Goal: Communication & Community: Connect with others

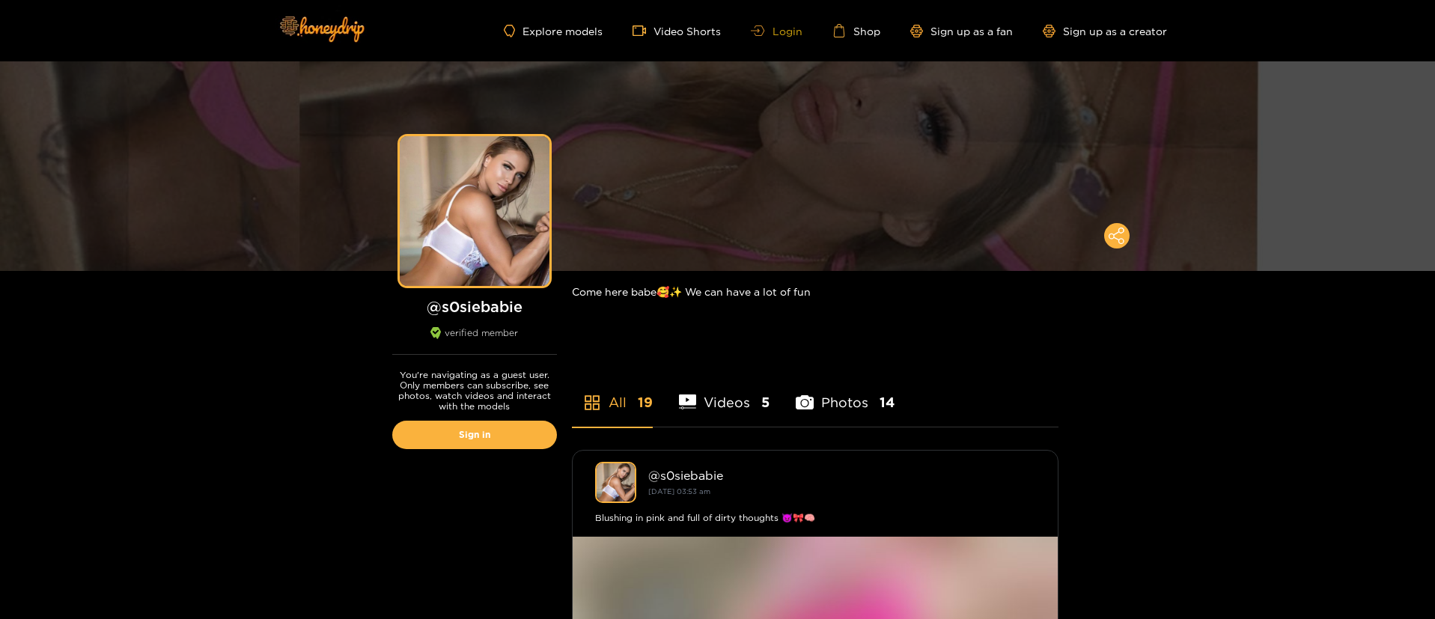
click at [768, 30] on link "Login" at bounding box center [776, 30] width 51 height 11
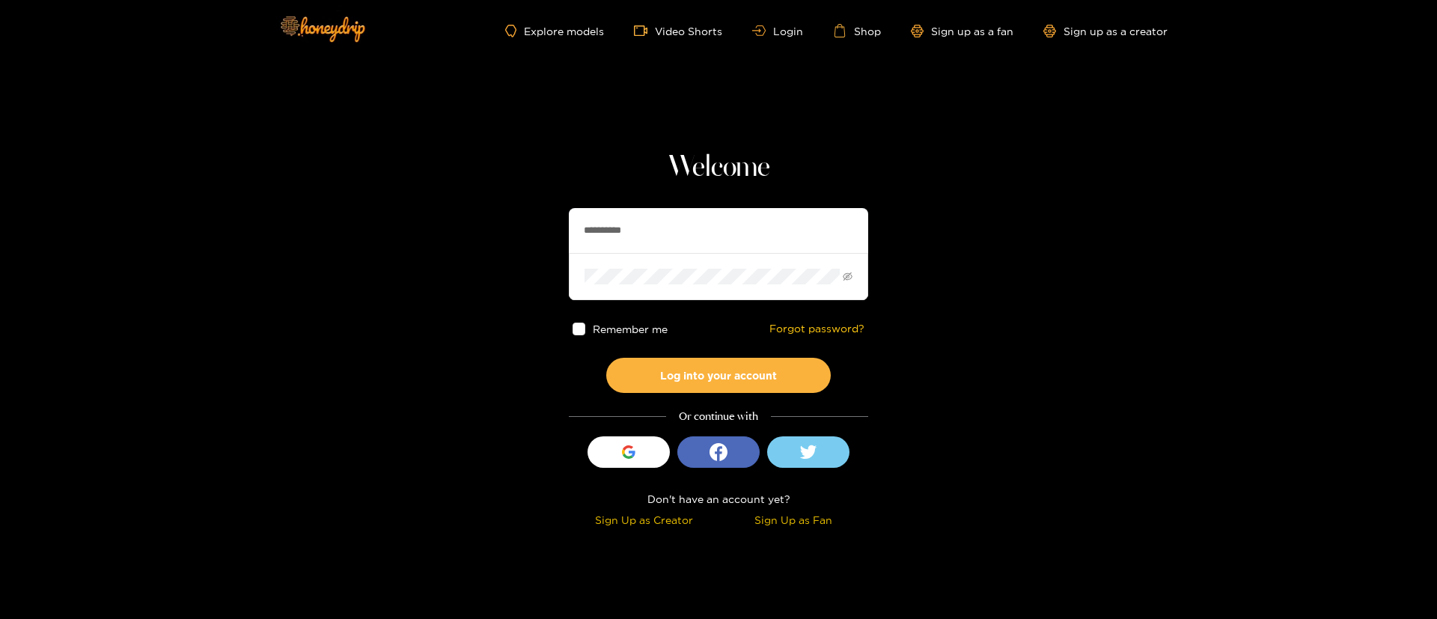
click at [716, 238] on input "**********" at bounding box center [718, 230] width 299 height 45
type input "**********"
click at [720, 362] on form "**********" at bounding box center [718, 300] width 299 height 185
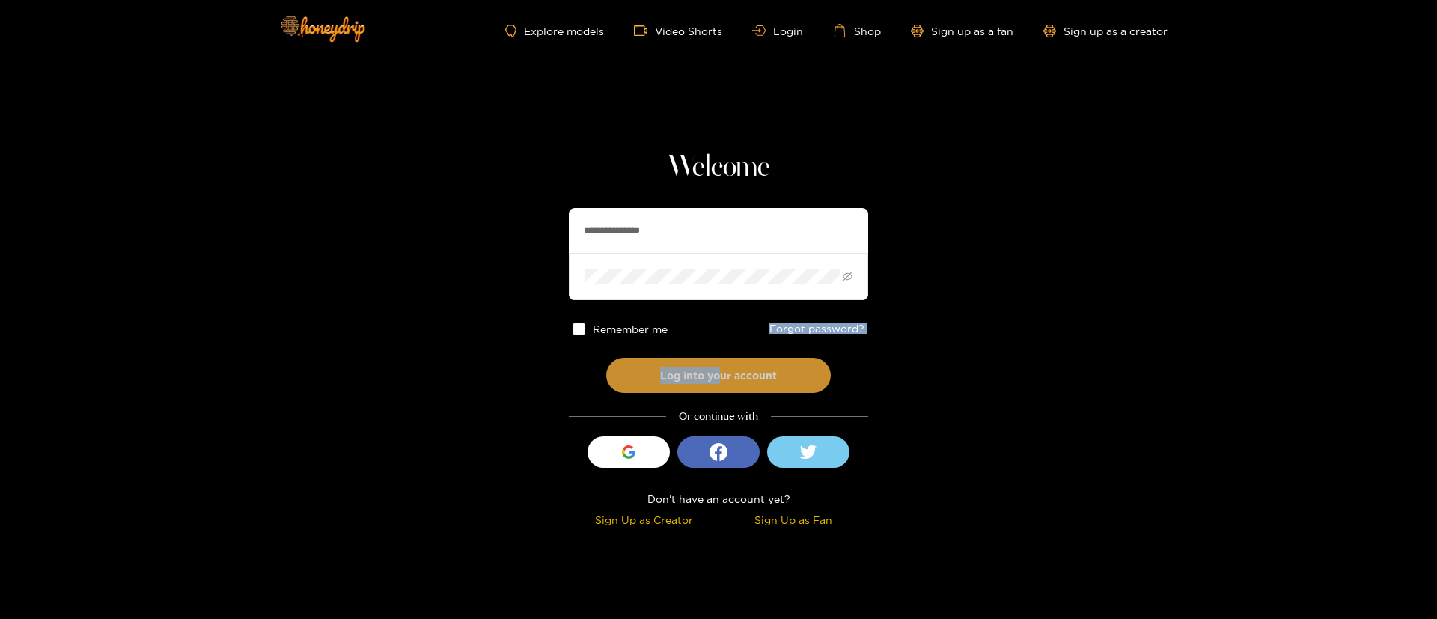
click at [719, 365] on button "Log into your account" at bounding box center [718, 375] width 225 height 35
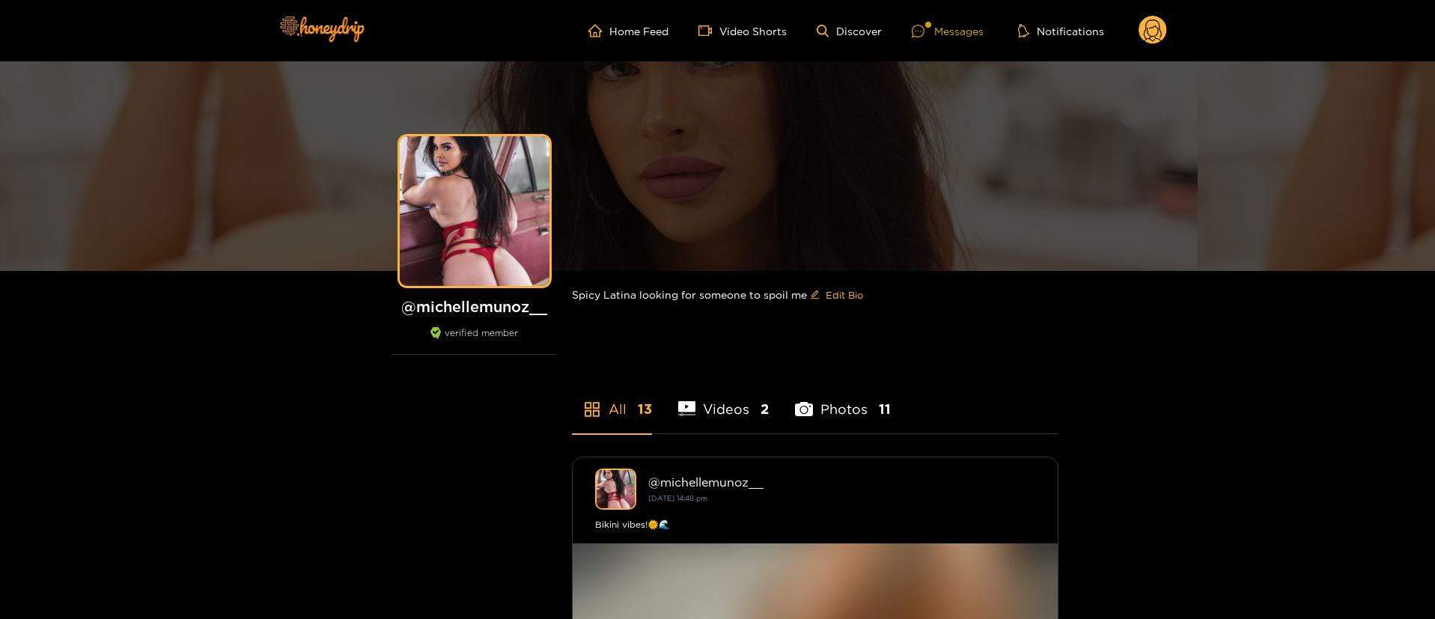
click at [951, 26] on div "Messages" at bounding box center [948, 30] width 72 height 17
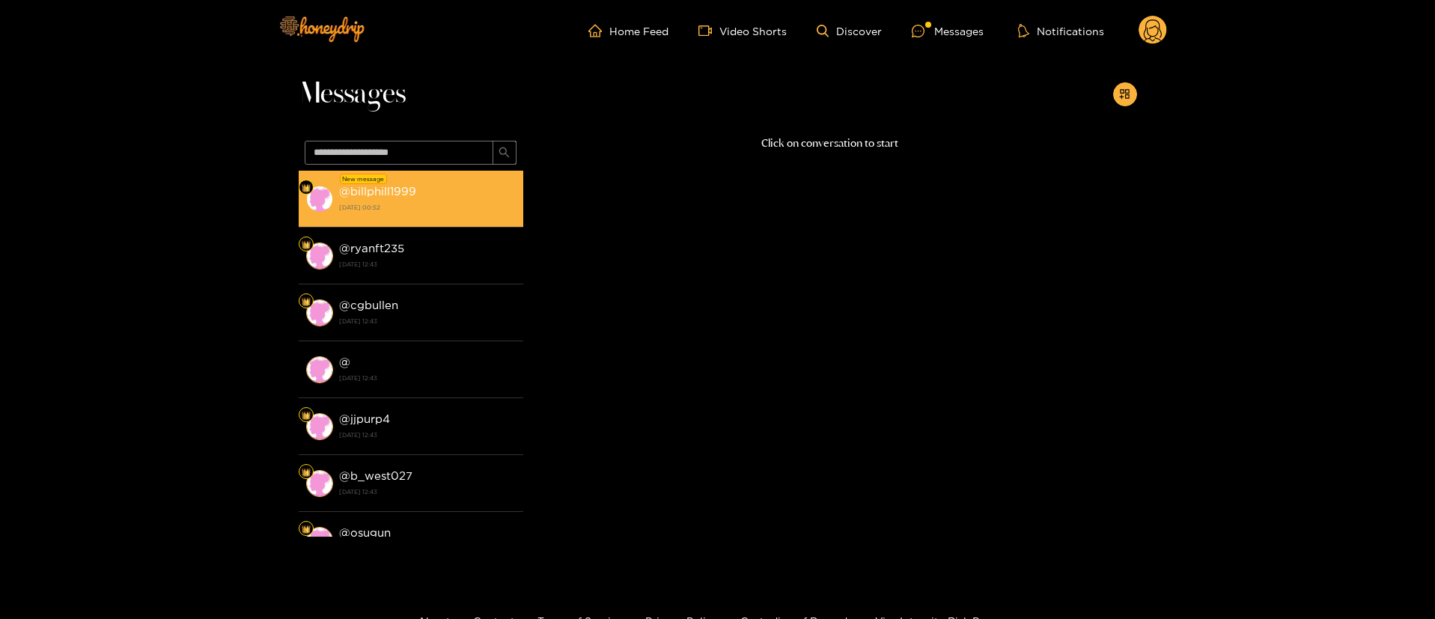
click at [472, 205] on strong "26 August 2025 00:52" at bounding box center [427, 207] width 177 height 13
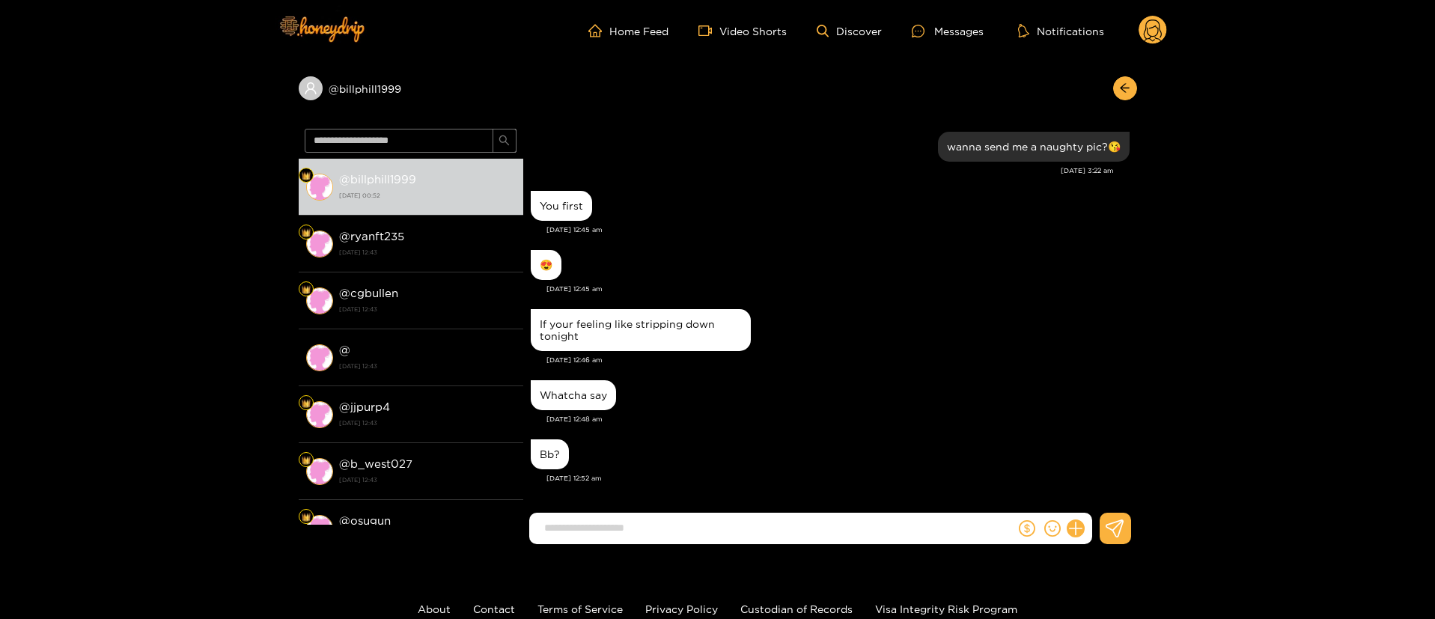
click at [795, 360] on div "Aug. 26, 12:46 am" at bounding box center [837, 360] width 583 height 10
click at [817, 307] on div "If your feeling like stripping down tonight" at bounding box center [830, 329] width 599 height 49
copy div "@ billphill1999"
drag, startPoint x: 416, startPoint y: 99, endPoint x: 804, endPoint y: 106, distance: 387.8
click at [804, 106] on div "@ billphill1999" at bounding box center [718, 91] width 838 height 61
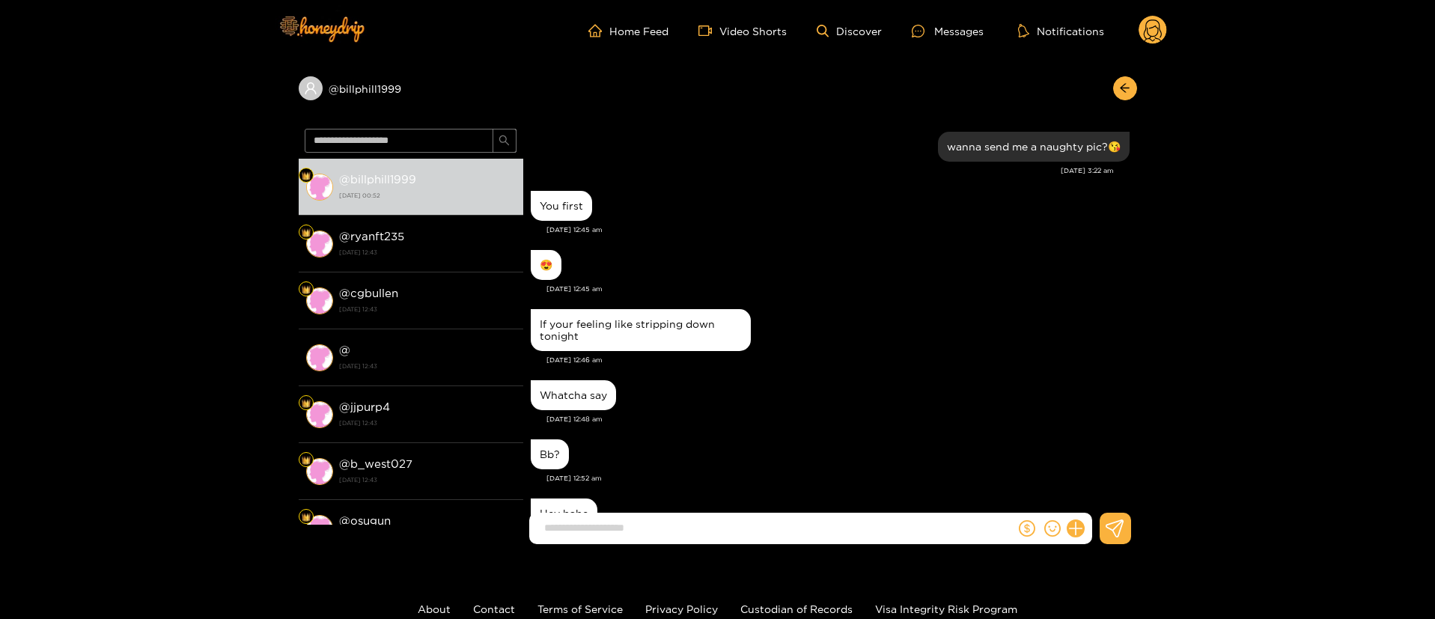
scroll to position [1315, 0]
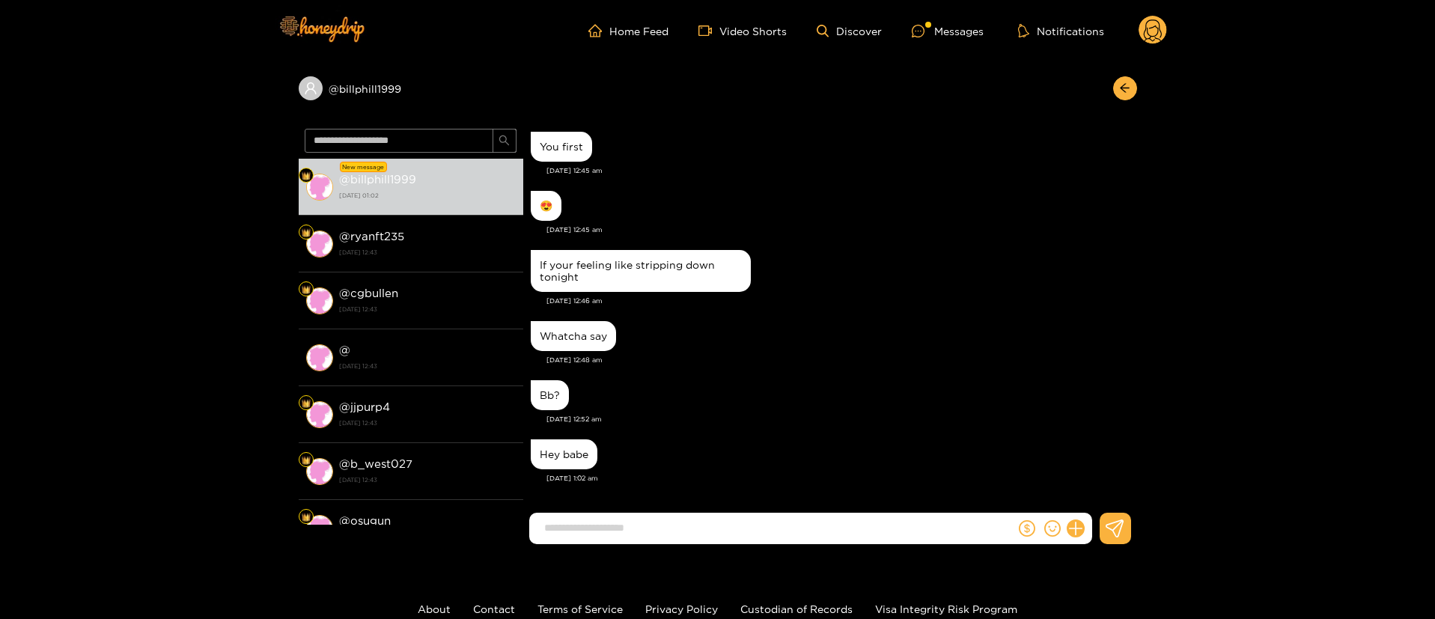
click at [804, 326] on div "Whatcha say" at bounding box center [830, 335] width 599 height 37
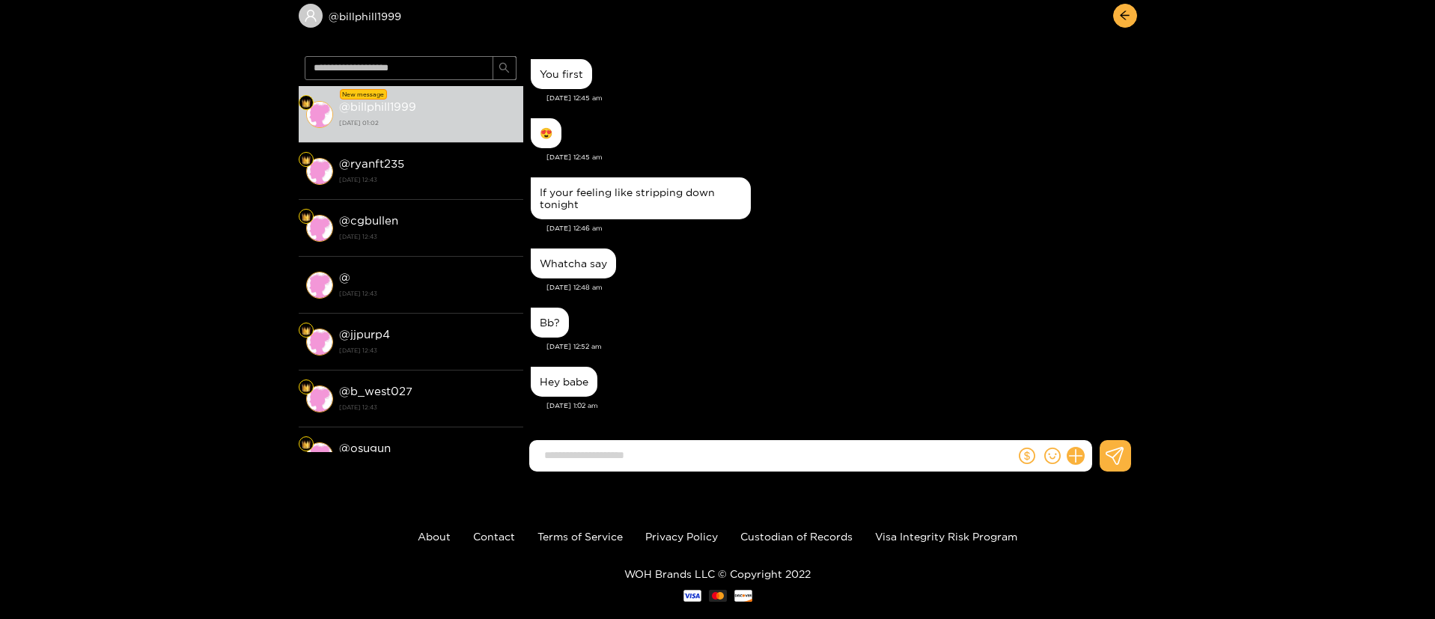
scroll to position [0, 0]
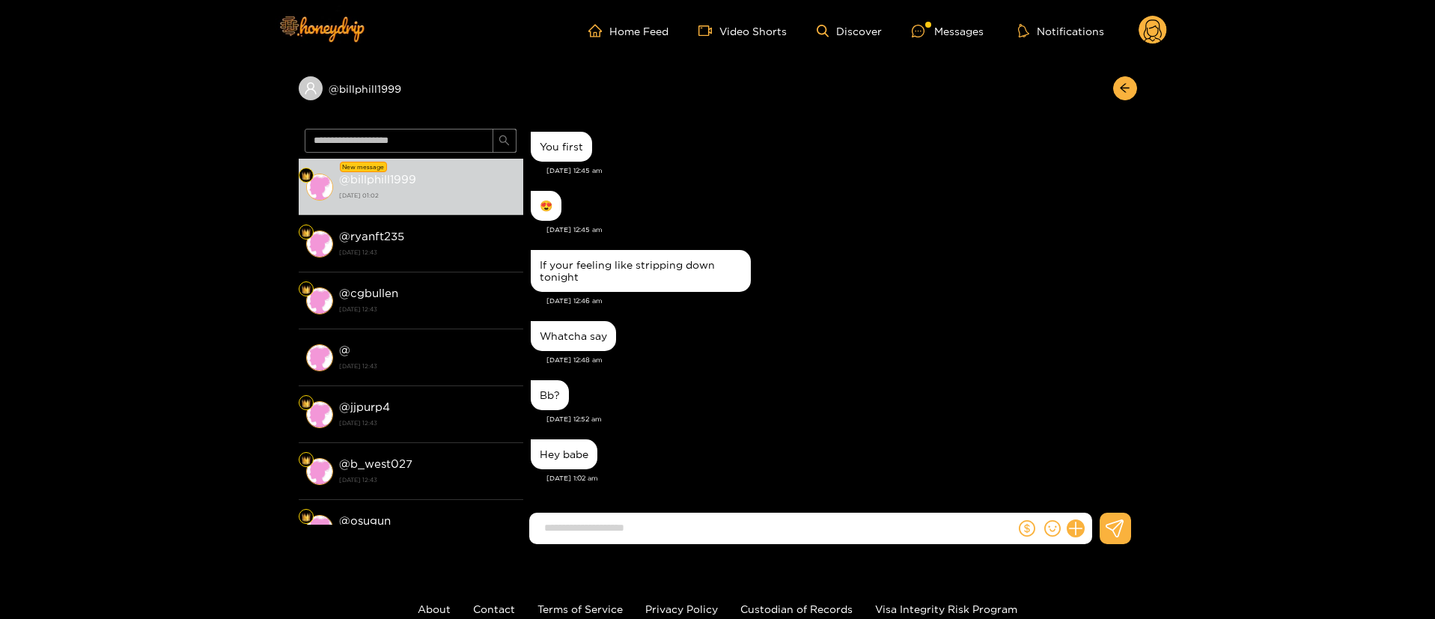
click at [780, 532] on input at bounding box center [776, 528] width 478 height 25
type input "***"
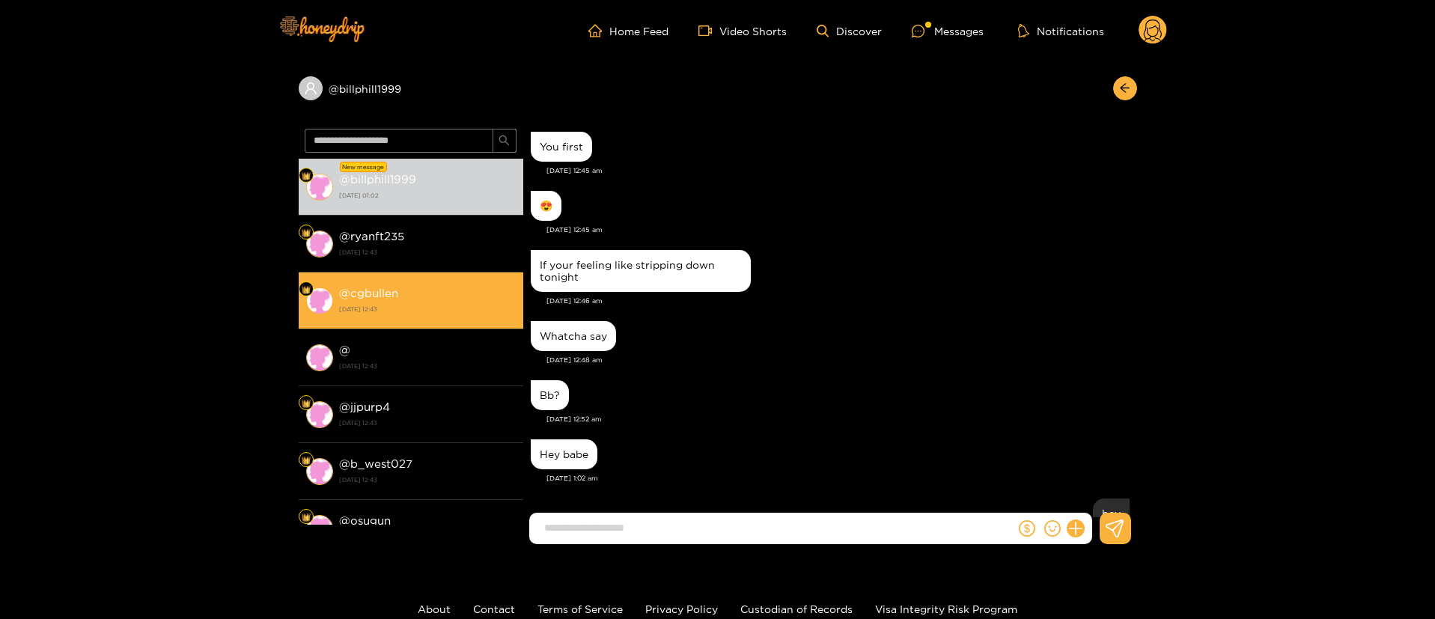
scroll to position [1374, 0]
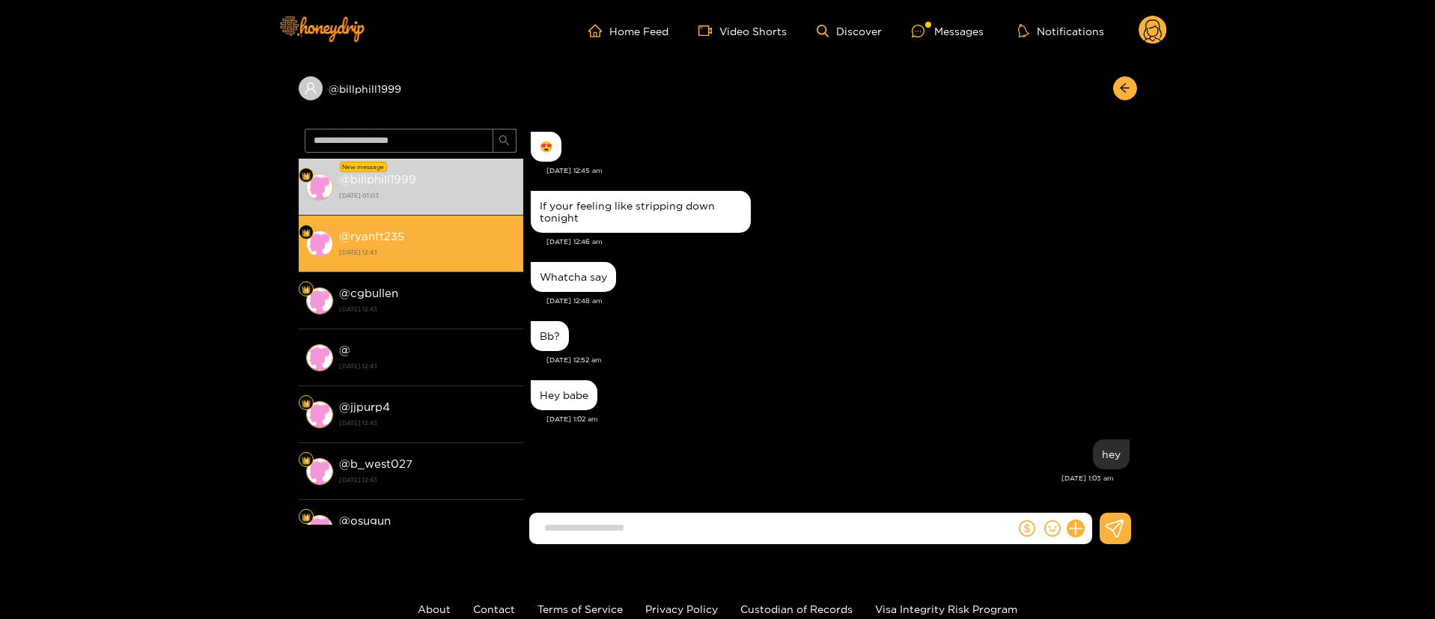
click at [433, 262] on li "@ ryanft235 5 August 2025 12:43" at bounding box center [411, 244] width 225 height 57
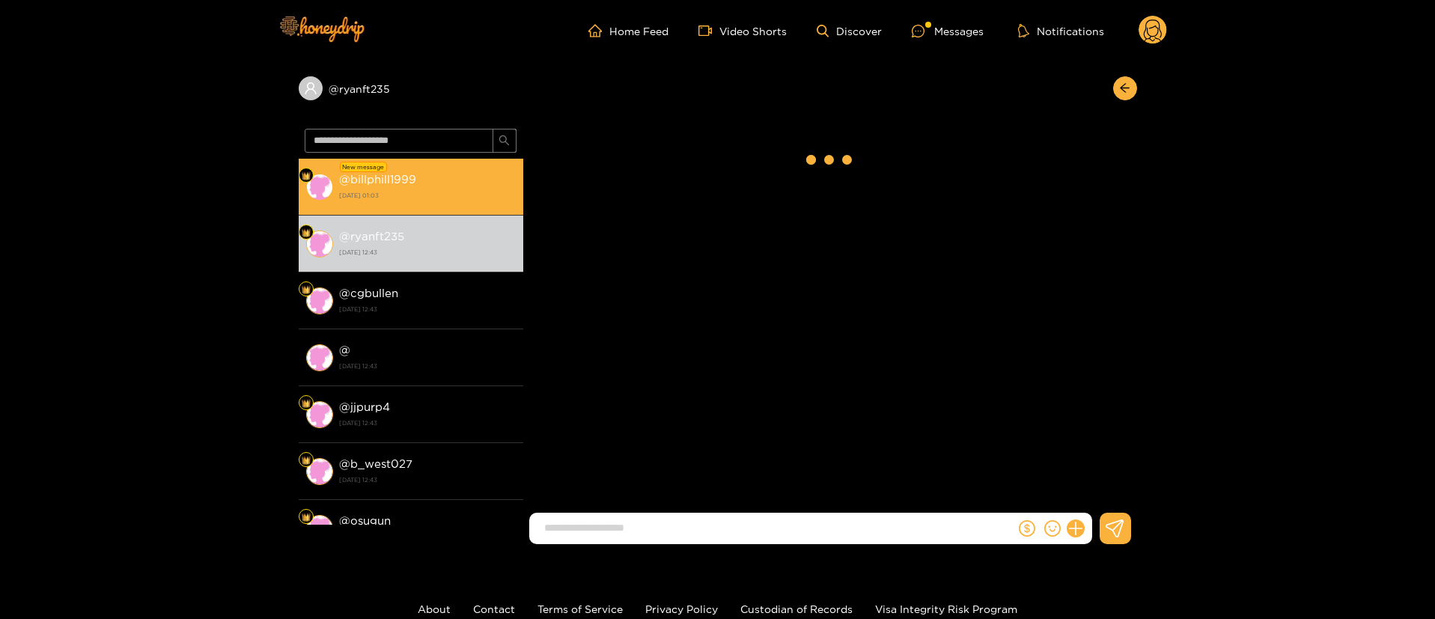
click at [469, 200] on strong "26 August 2025 01:03" at bounding box center [427, 195] width 177 height 13
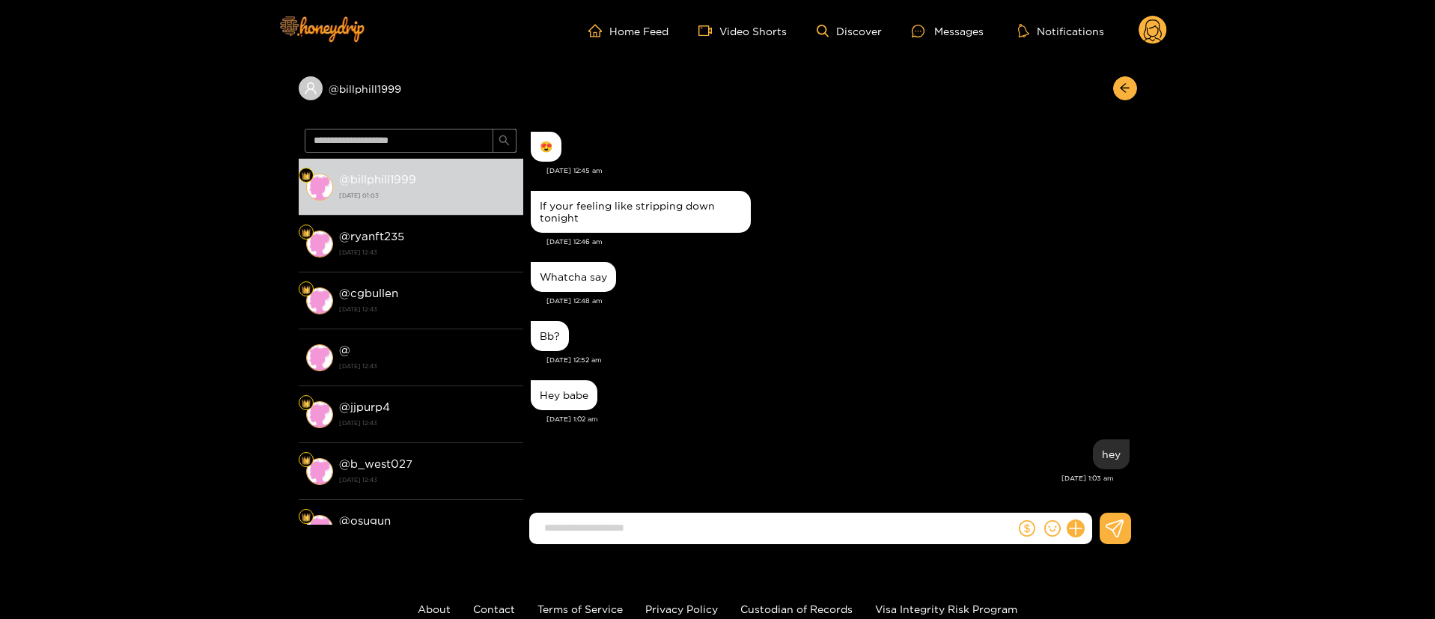
click at [906, 369] on div "Bb? Aug. 26, 12:52 am" at bounding box center [830, 346] width 599 height 59
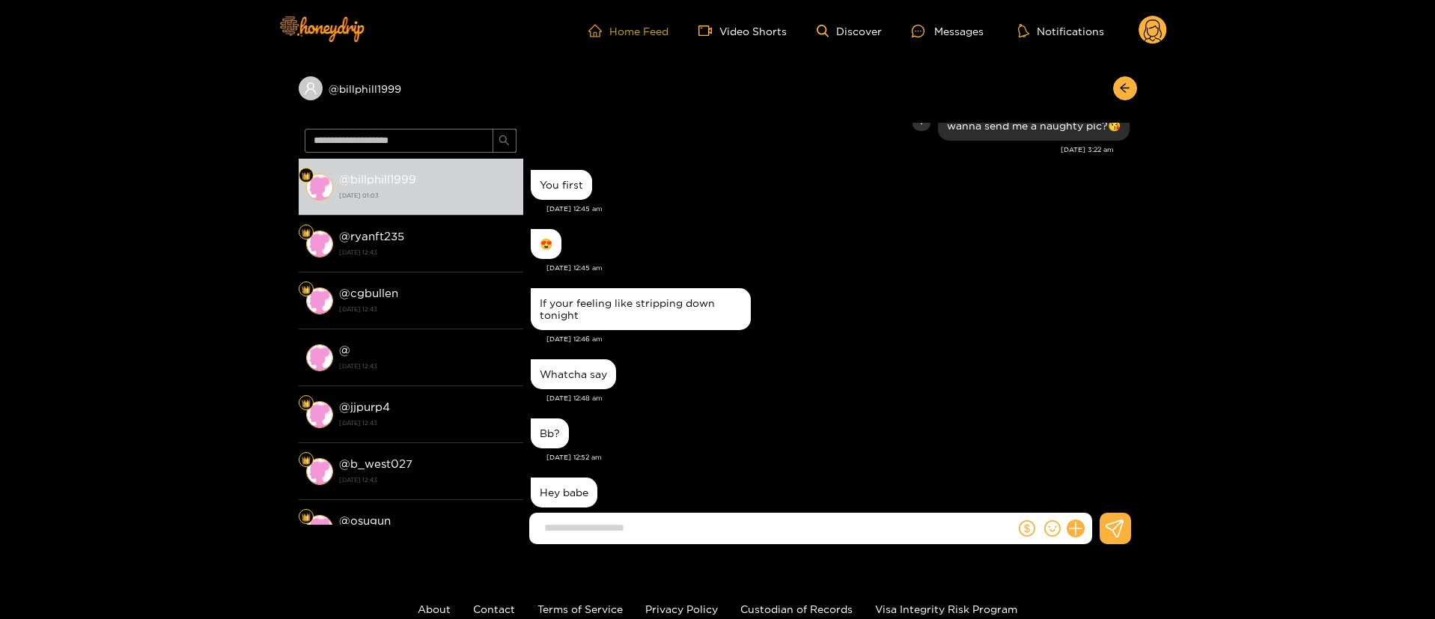
scroll to position [1240, 0]
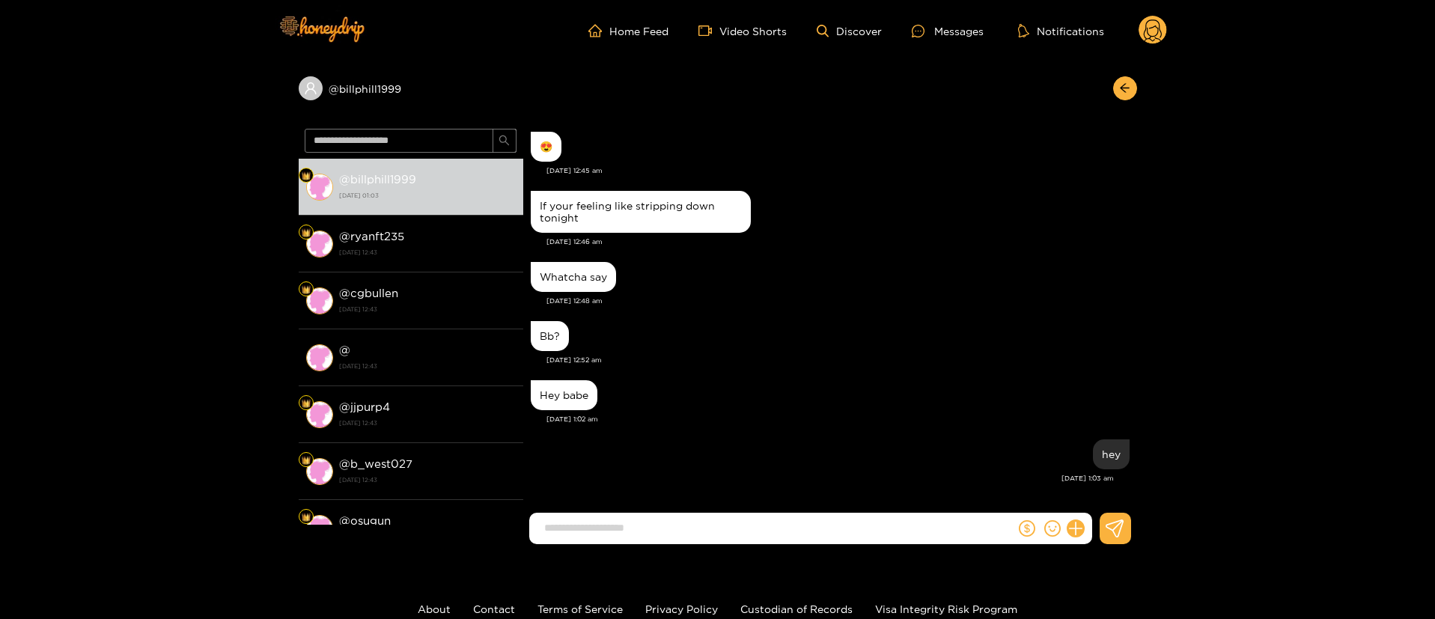
drag, startPoint x: 867, startPoint y: 353, endPoint x: 884, endPoint y: 332, distance: 27.1
click at [872, 350] on div "Bb?" at bounding box center [830, 335] width 599 height 37
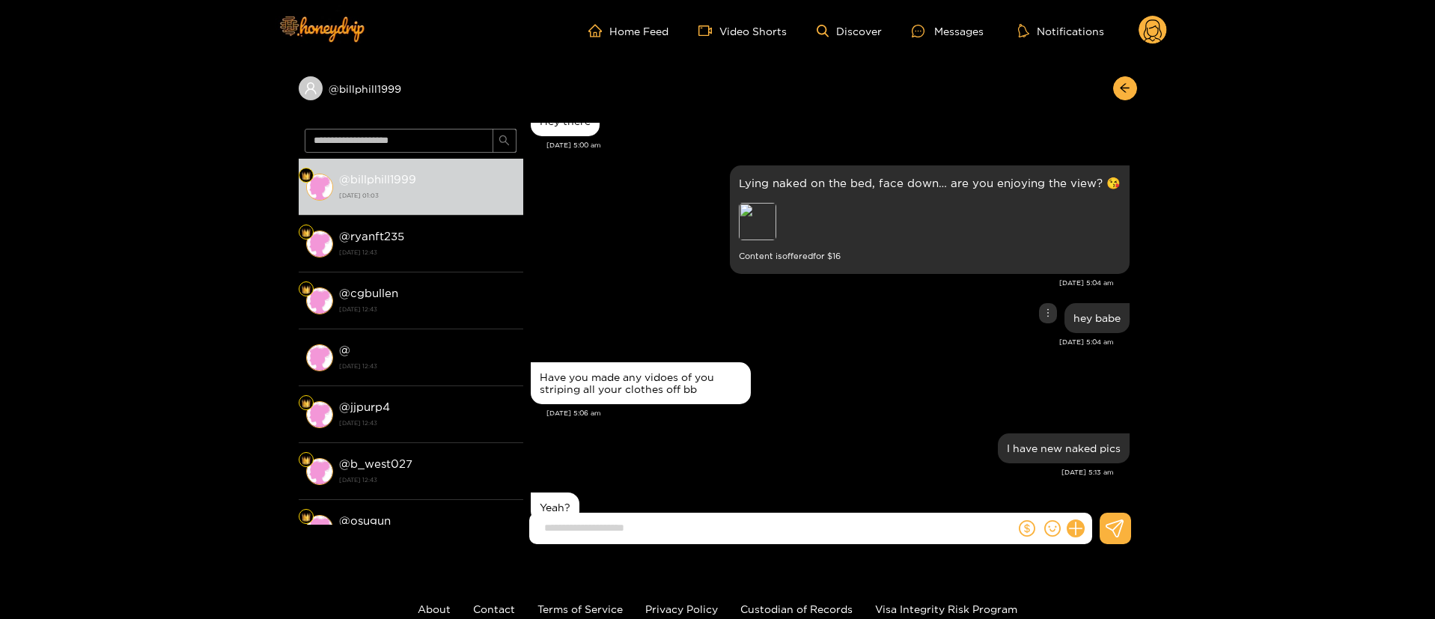
scroll to position [0, 0]
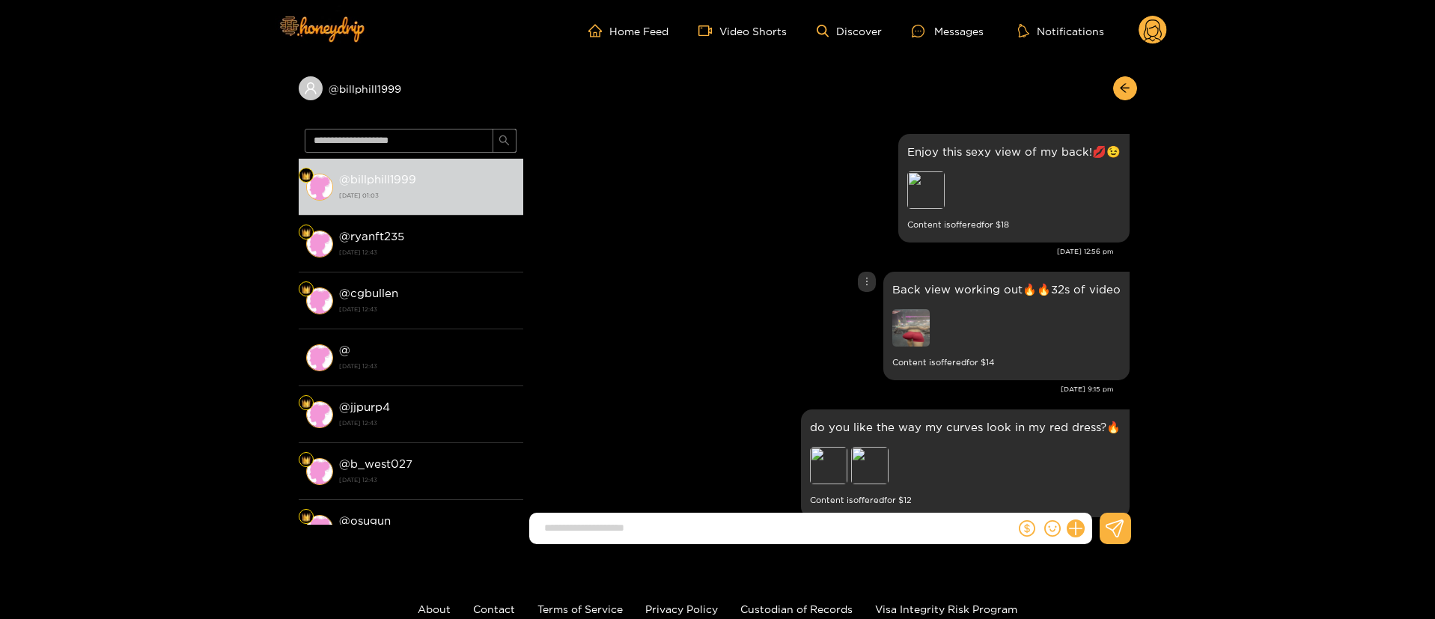
click at [773, 314] on div "Back view working out🔥🔥32s of video Content is offered for $ 14" at bounding box center [830, 326] width 599 height 116
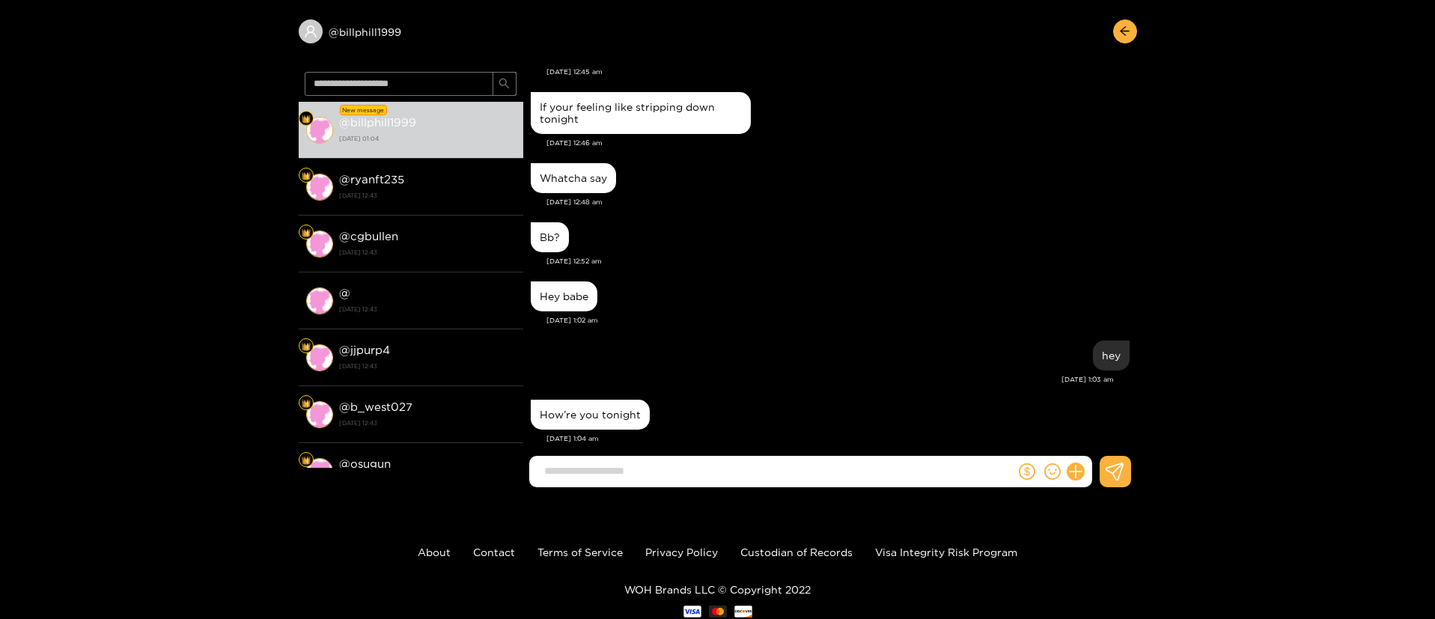
scroll to position [100, 0]
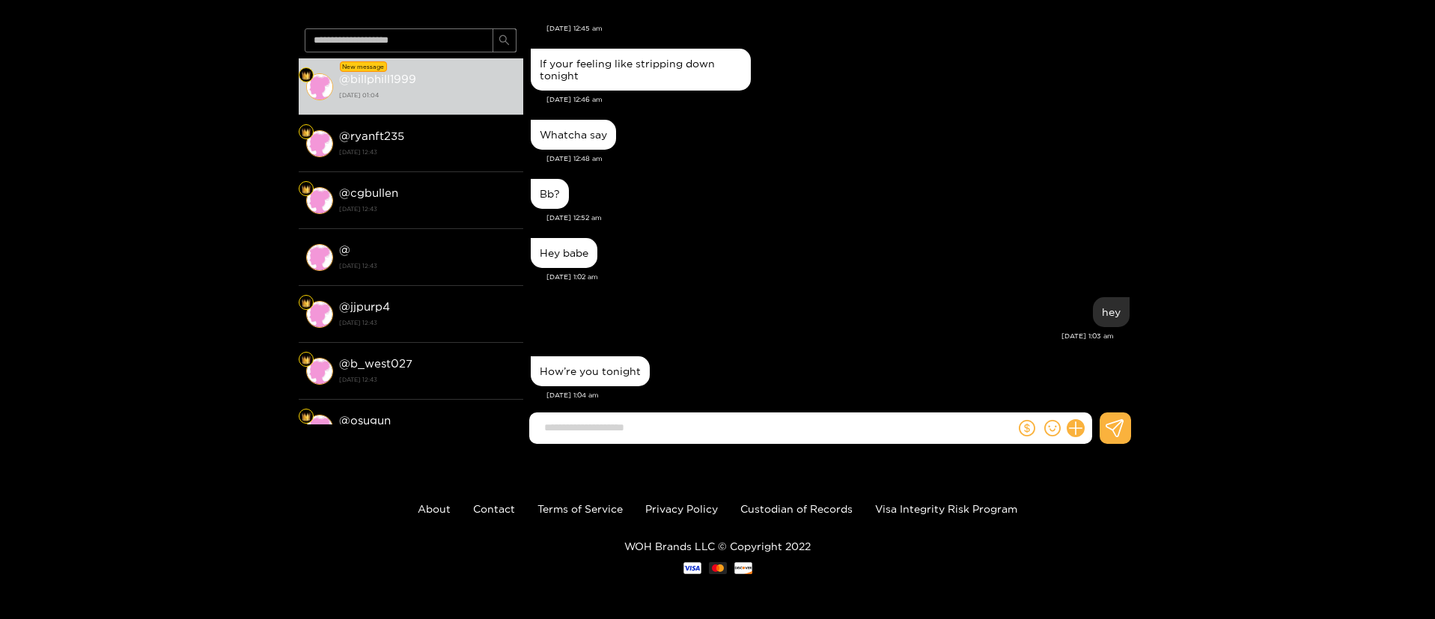
click at [818, 272] on div "Aug. 26, 1:02 am" at bounding box center [837, 277] width 583 height 10
click at [785, 430] on input at bounding box center [776, 427] width 478 height 25
click at [745, 422] on input at bounding box center [776, 427] width 478 height 25
type input "**********"
click at [780, 353] on div "How’re you tonight" at bounding box center [830, 371] width 599 height 37
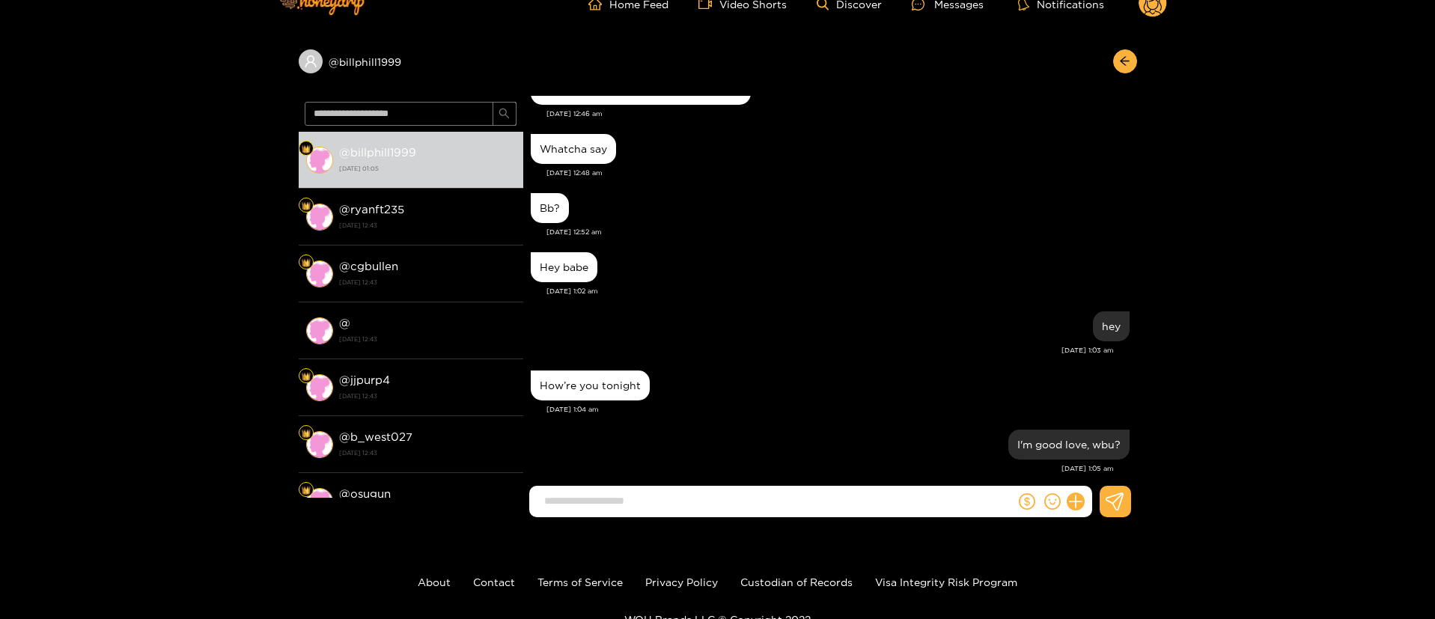
scroll to position [0, 0]
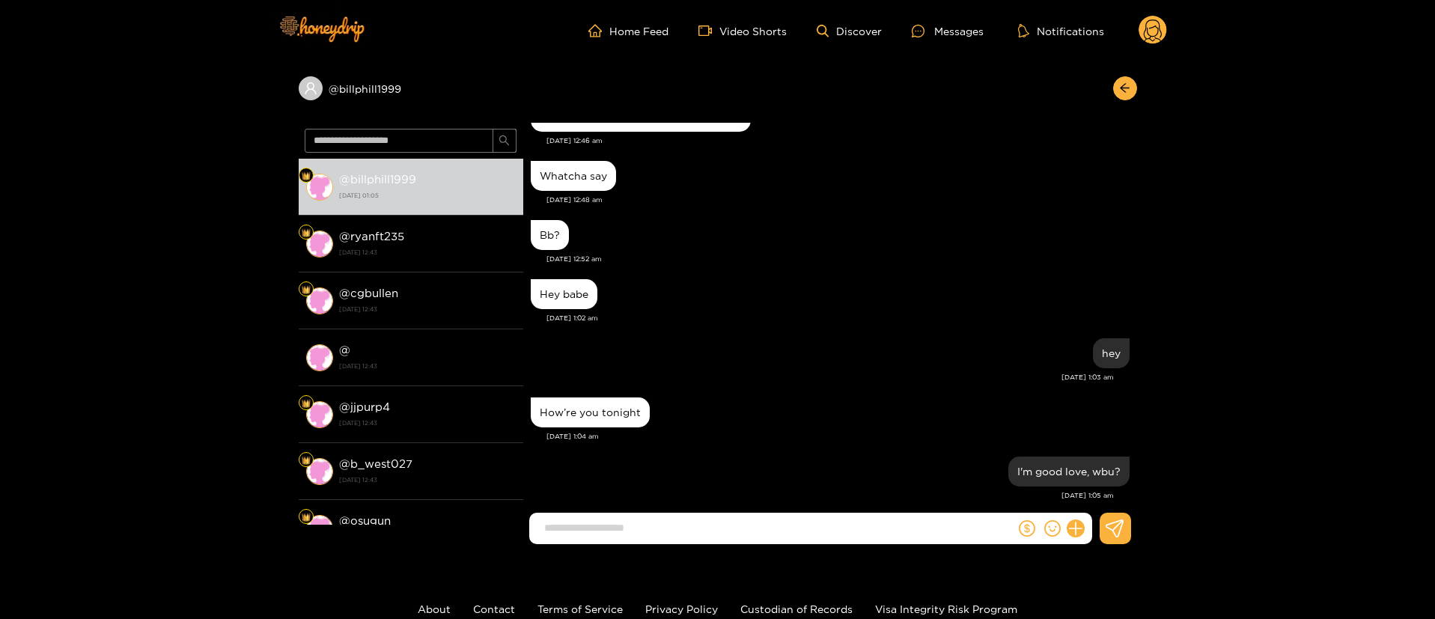
click at [1160, 25] on icon at bounding box center [1153, 32] width 18 height 26
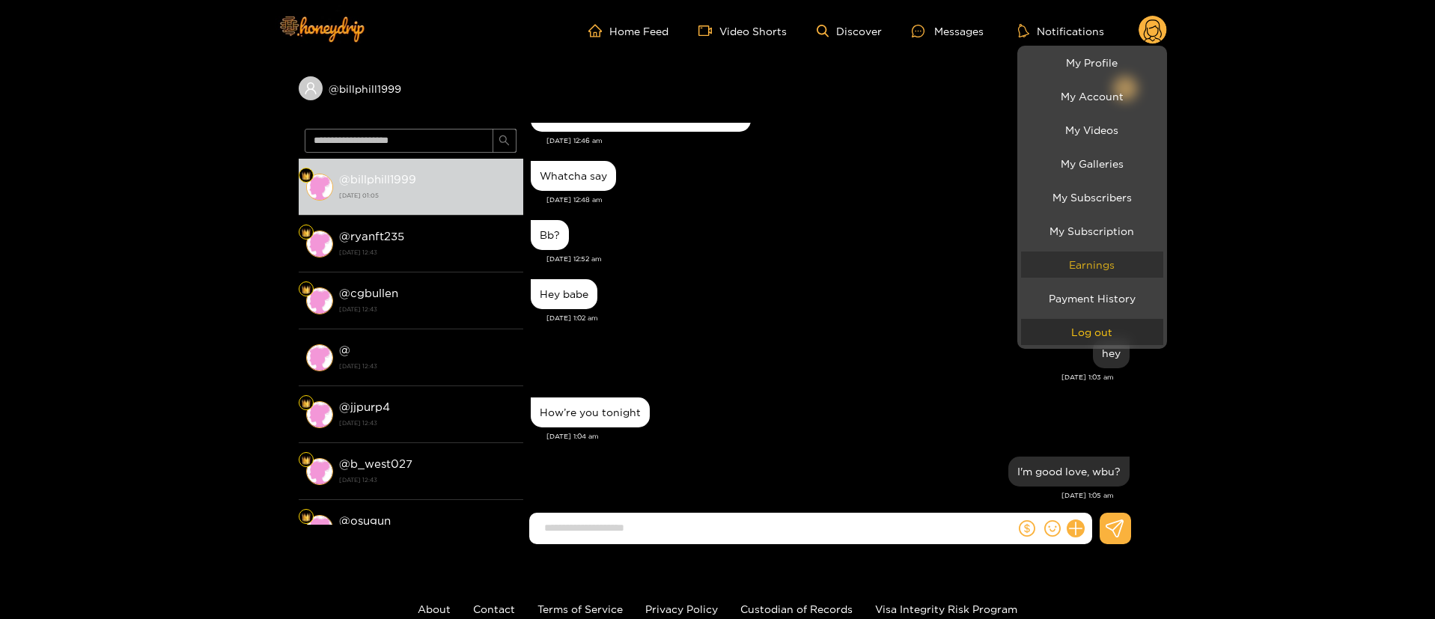
drag, startPoint x: 1089, startPoint y: 326, endPoint x: 1039, endPoint y: 252, distance: 89.5
click at [1089, 329] on button "Log out" at bounding box center [1092, 332] width 142 height 26
